Goal: Transaction & Acquisition: Obtain resource

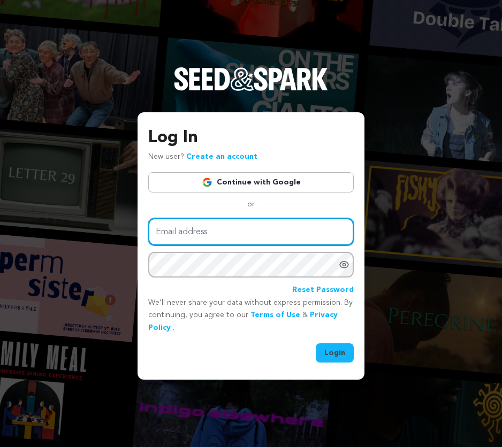
type input "[DOMAIN_NAME][EMAIL_ADDRESS][DOMAIN_NAME]"
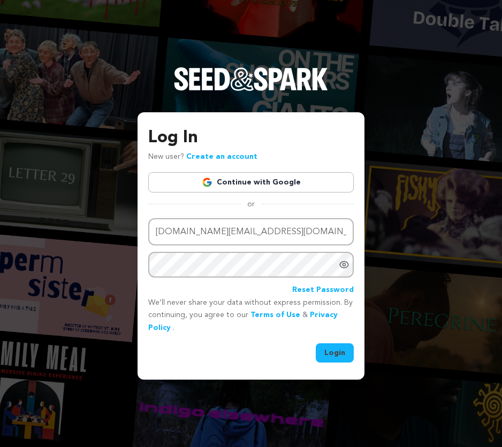
click at [323, 358] on button "Login" at bounding box center [335, 352] width 38 height 19
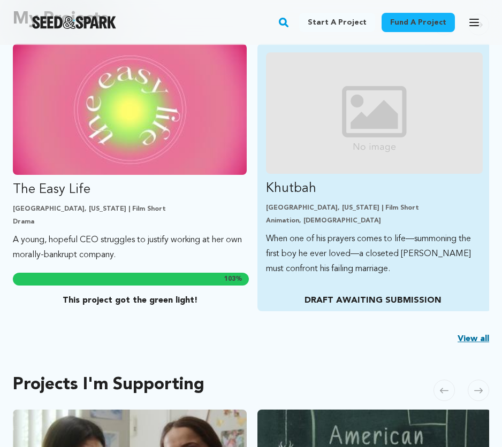
click at [302, 186] on p "Khutbah" at bounding box center [374, 188] width 217 height 17
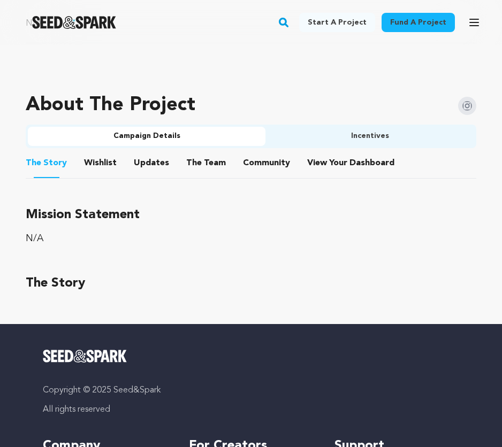
scroll to position [513, 0]
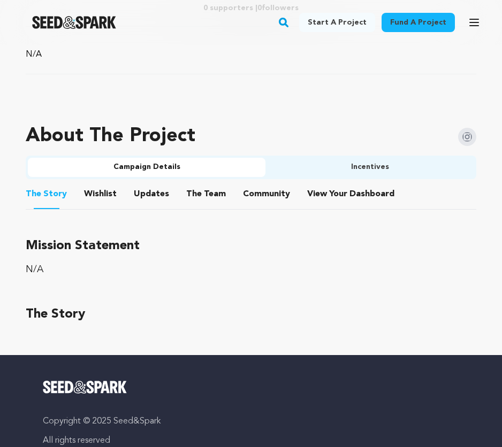
click at [98, 192] on button "Wishlist" at bounding box center [101, 196] width 26 height 26
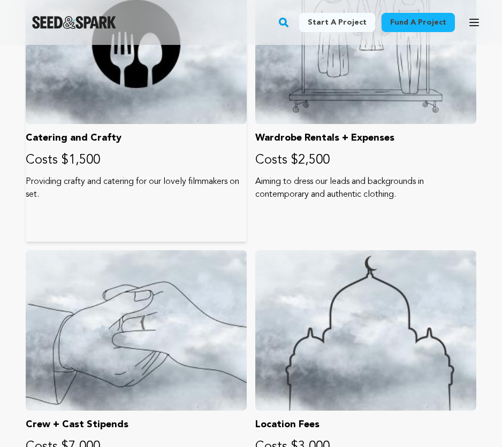
scroll to position [1259, 0]
